Goal: Entertainment & Leisure: Consume media (video, audio)

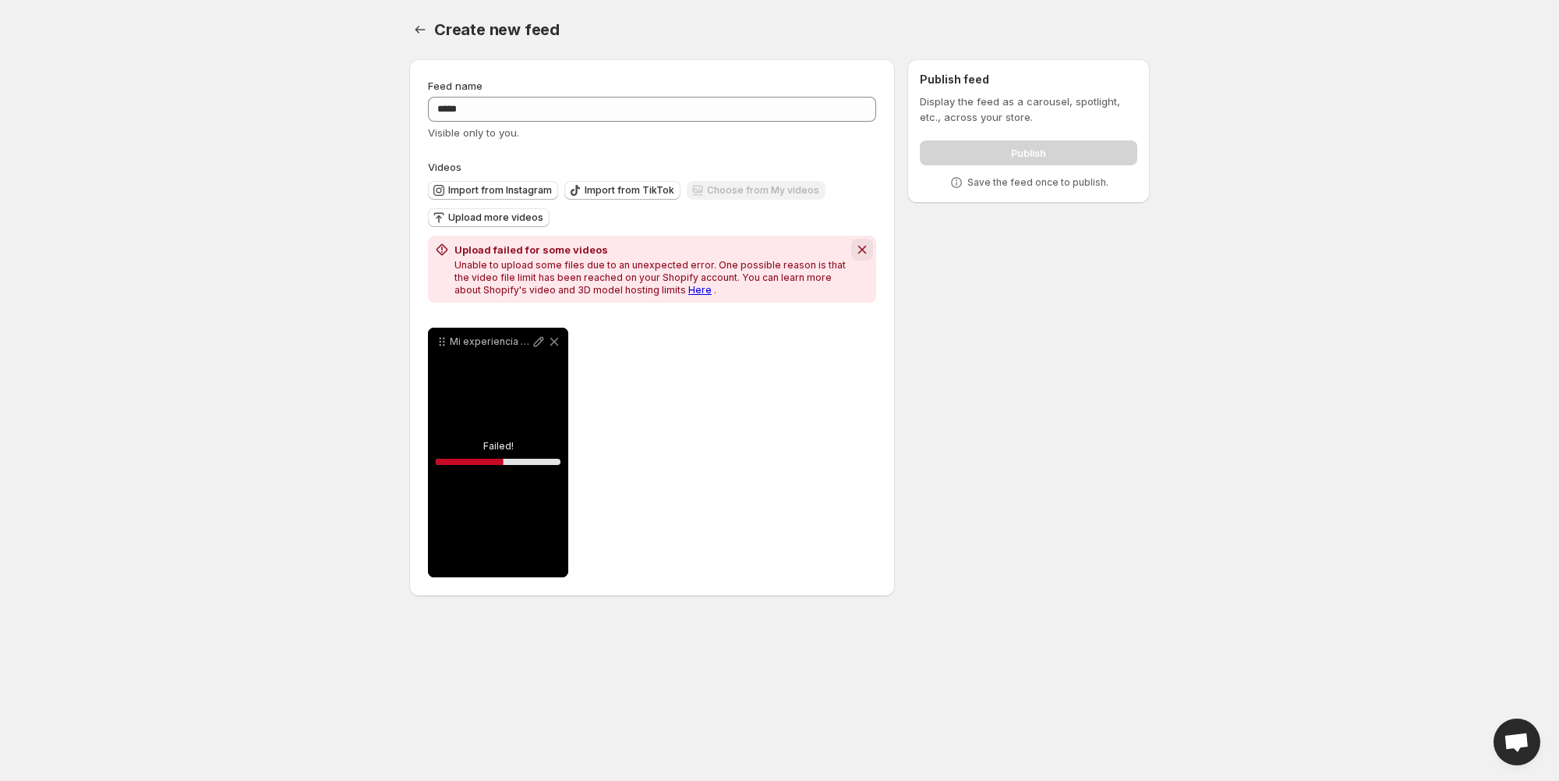
click at [858, 249] on icon "Dismiss notification" at bounding box center [863, 250] width 16 height 16
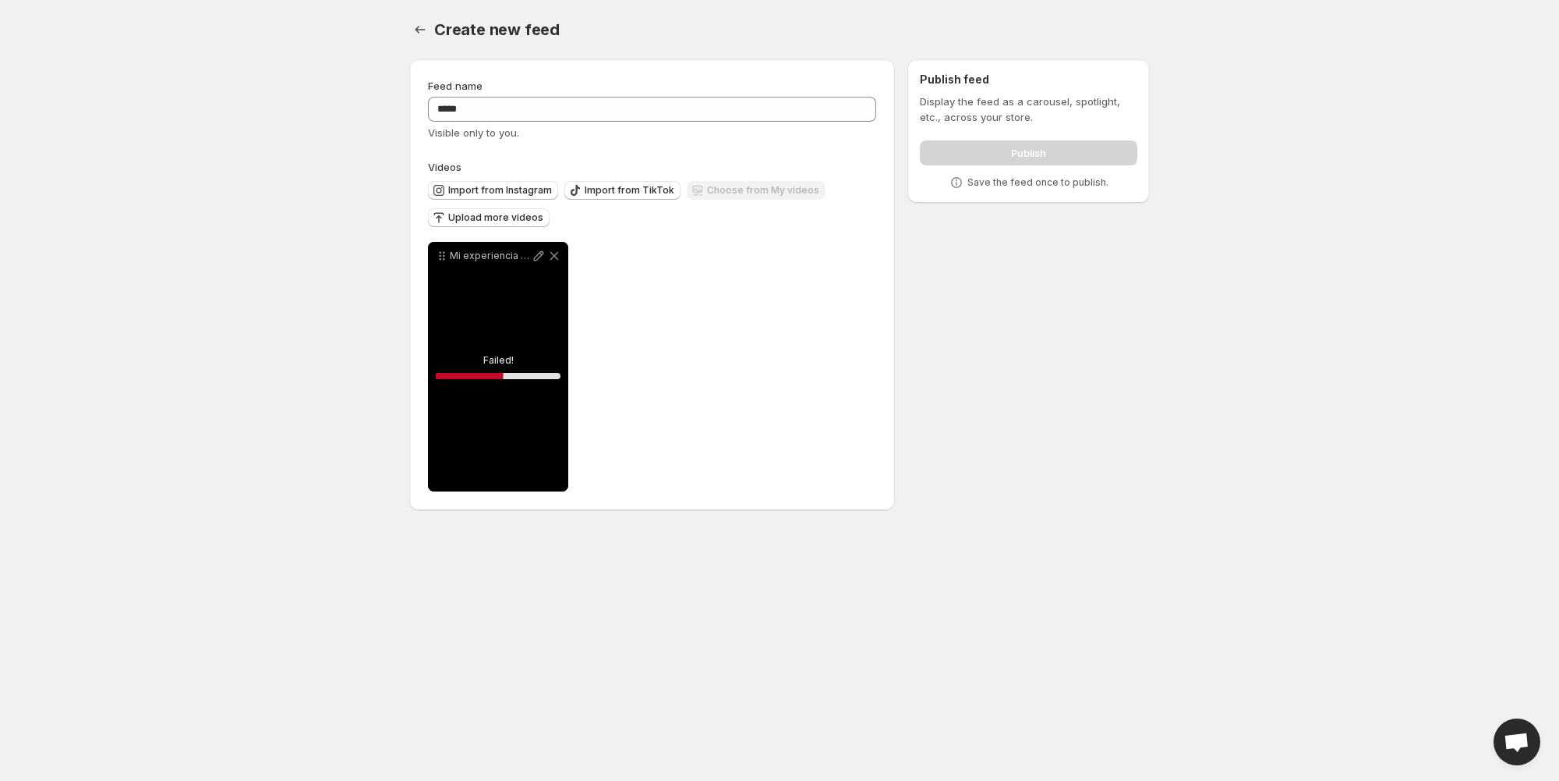
click at [473, 324] on div "Mi experiencia con el disco menstrual Se que no es un tema relacionado con el m…" at bounding box center [498, 367] width 140 height 250
